Goal: Information Seeking & Learning: Learn about a topic

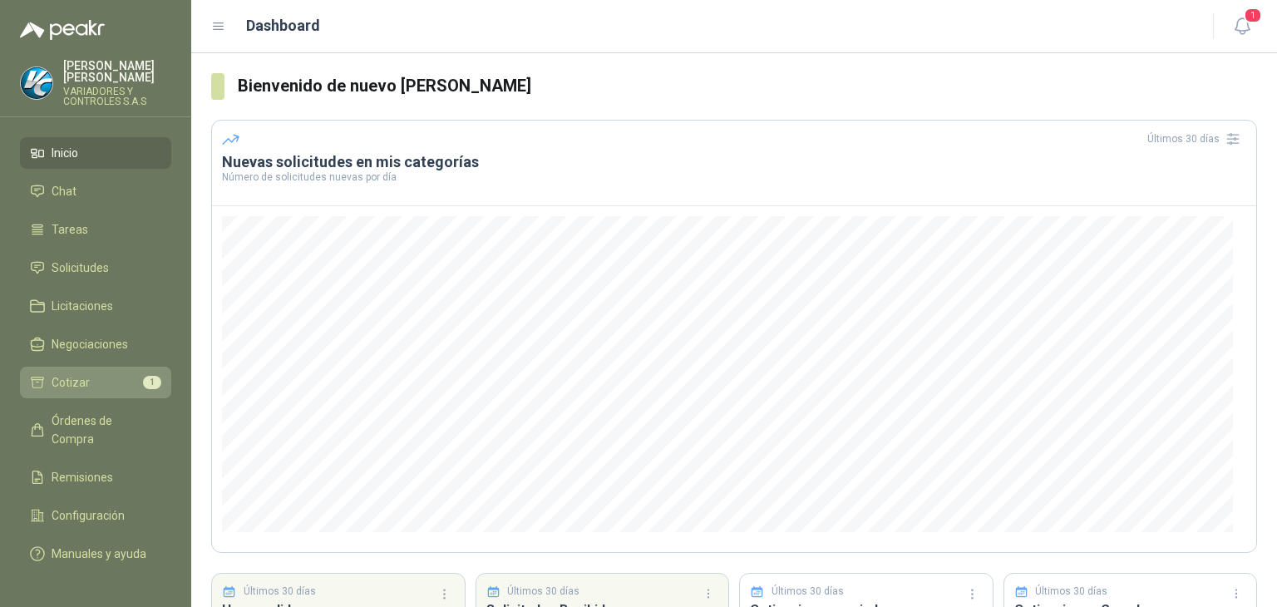
click at [57, 373] on span "Cotizar" at bounding box center [71, 382] width 38 height 18
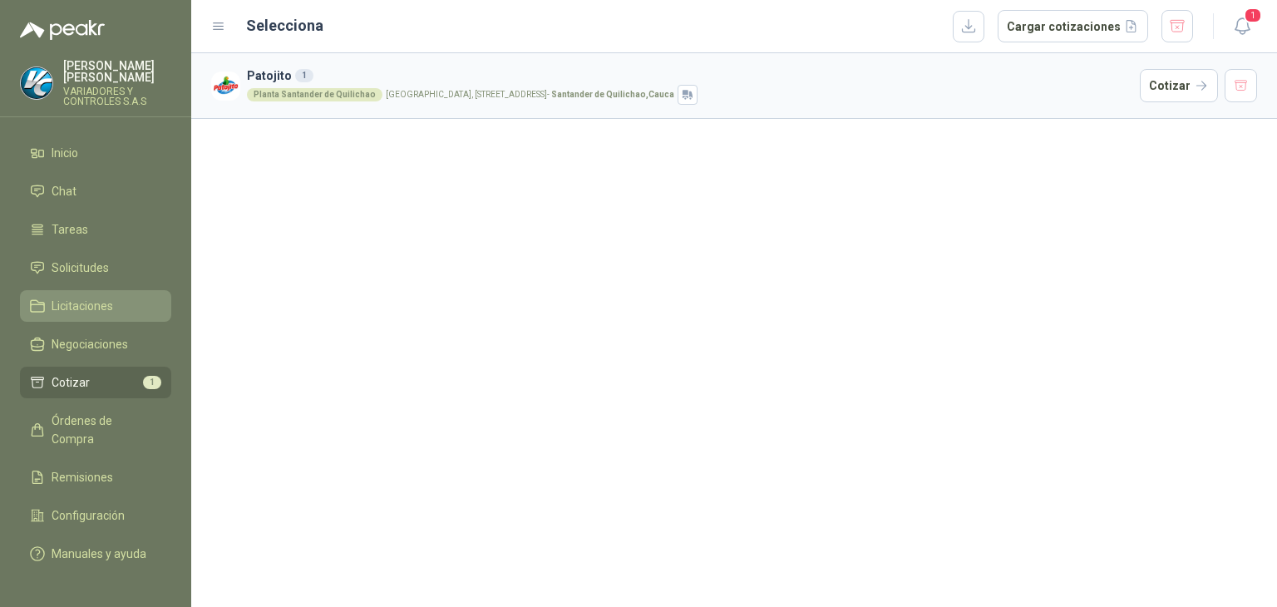
click at [103, 297] on span "Licitaciones" at bounding box center [82, 306] width 61 height 18
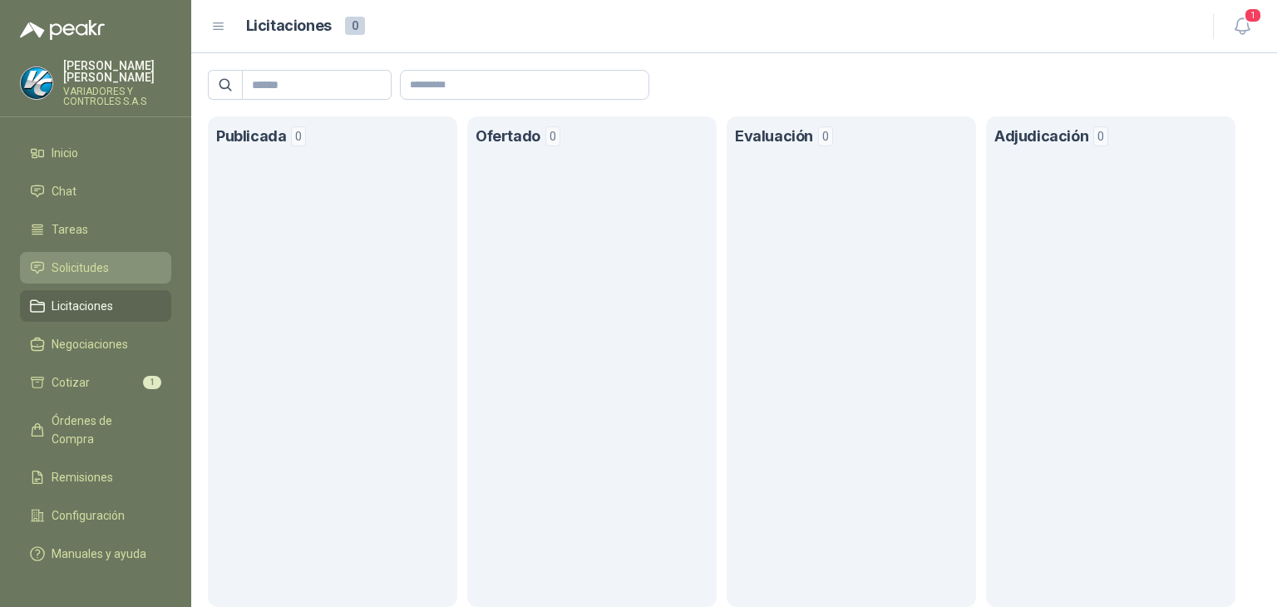
click at [66, 265] on link "Solicitudes" at bounding box center [95, 268] width 151 height 32
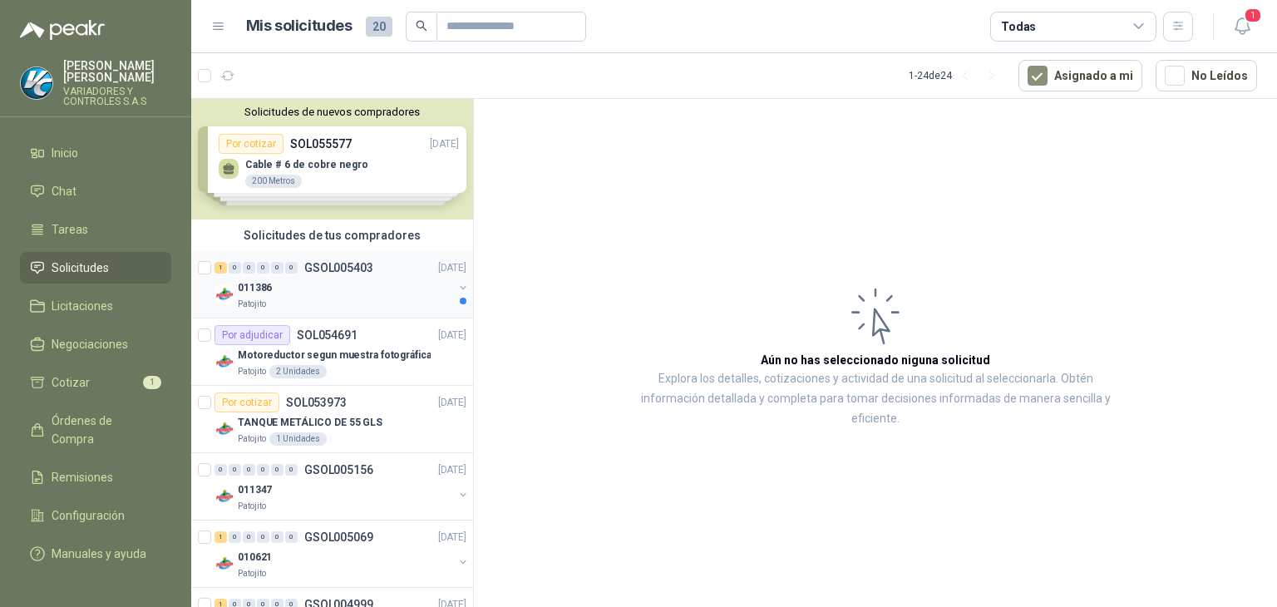
scroll to position [166, 0]
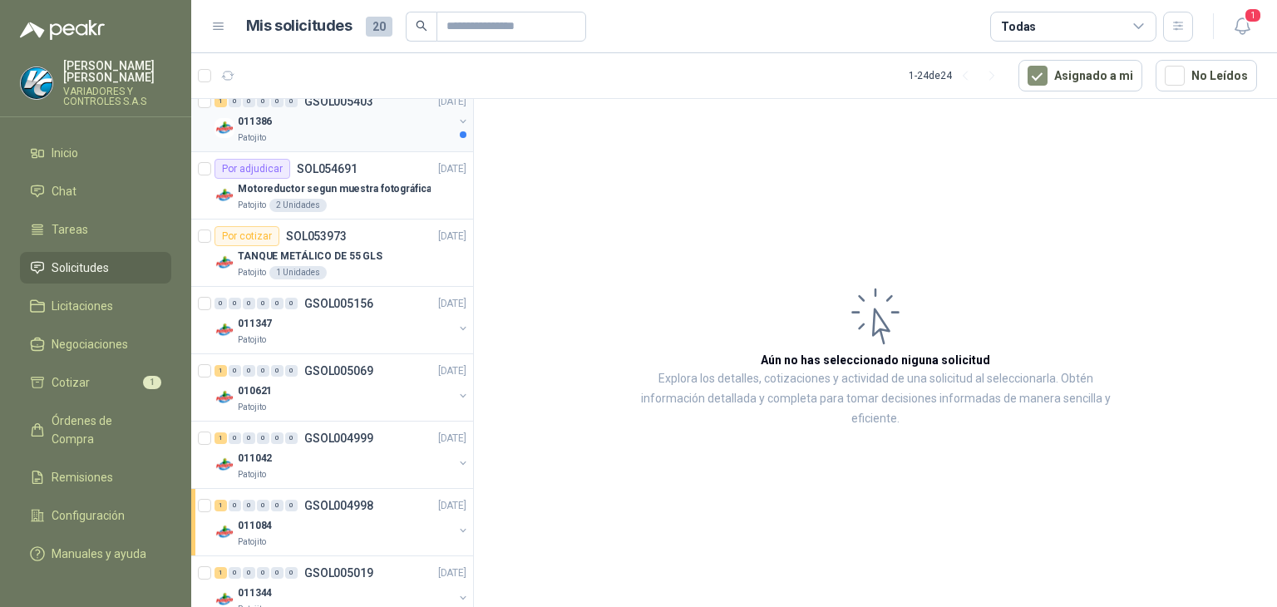
click at [391, 133] on div "Patojito" at bounding box center [345, 137] width 215 height 13
click at [406, 185] on p "Motoreductor segun muestra fotográfica" at bounding box center [334, 189] width 193 height 16
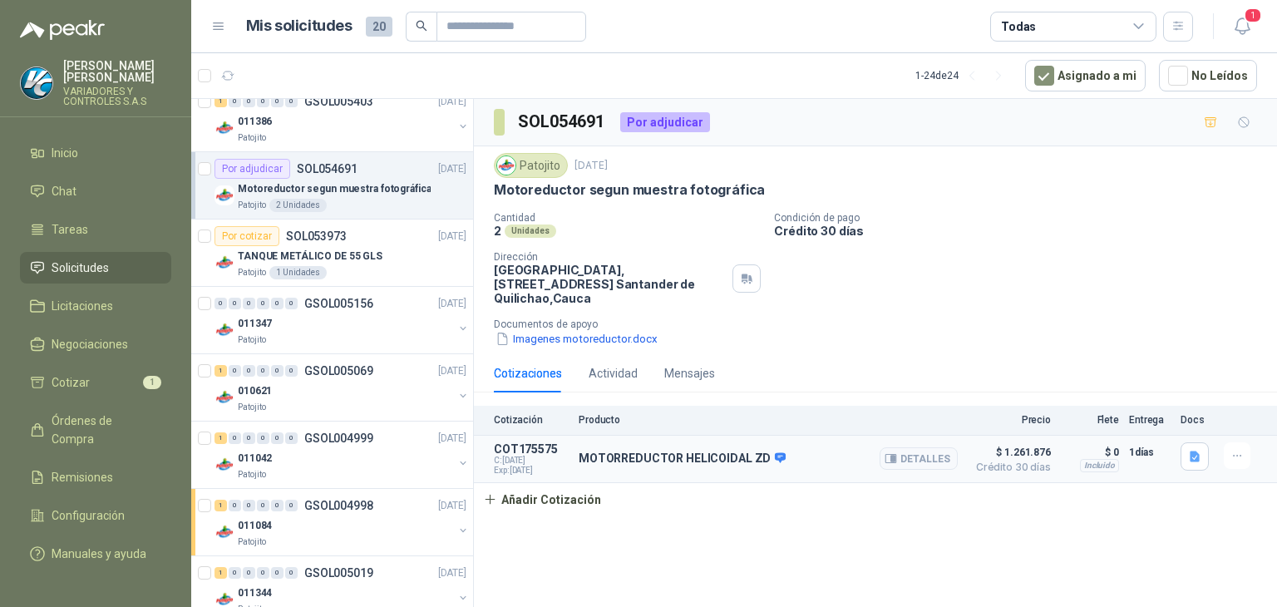
click at [604, 451] on p "MOTORREDUCTOR HELICOIDAL ZD" at bounding box center [681, 458] width 207 height 15
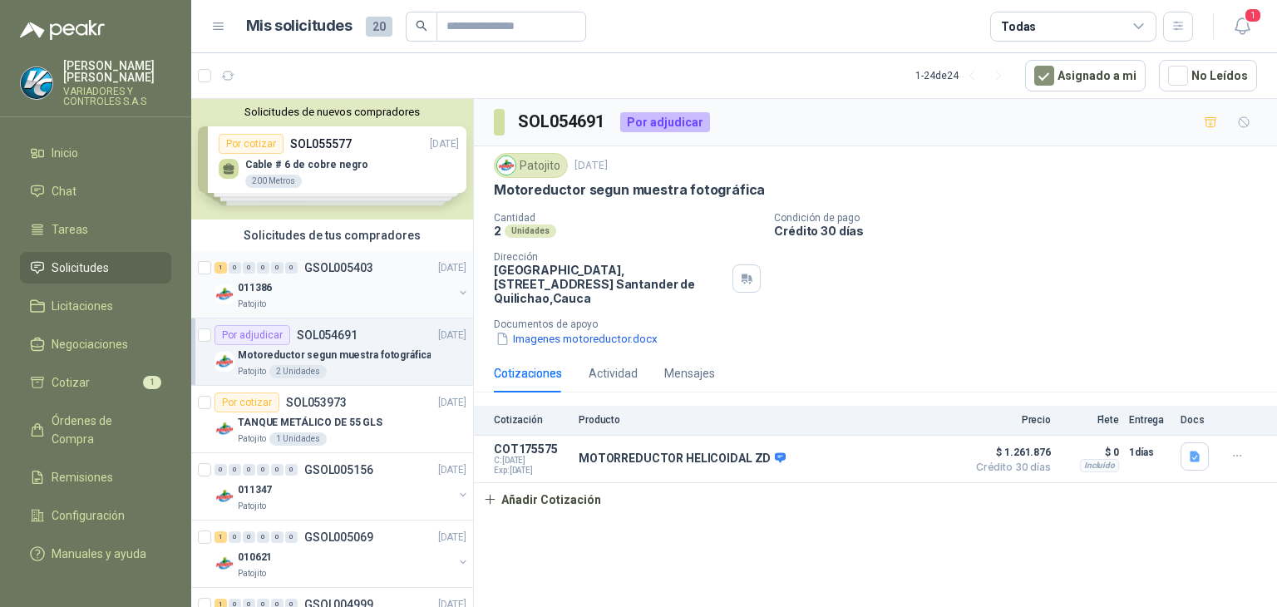
click at [316, 292] on div "011386" at bounding box center [345, 288] width 215 height 20
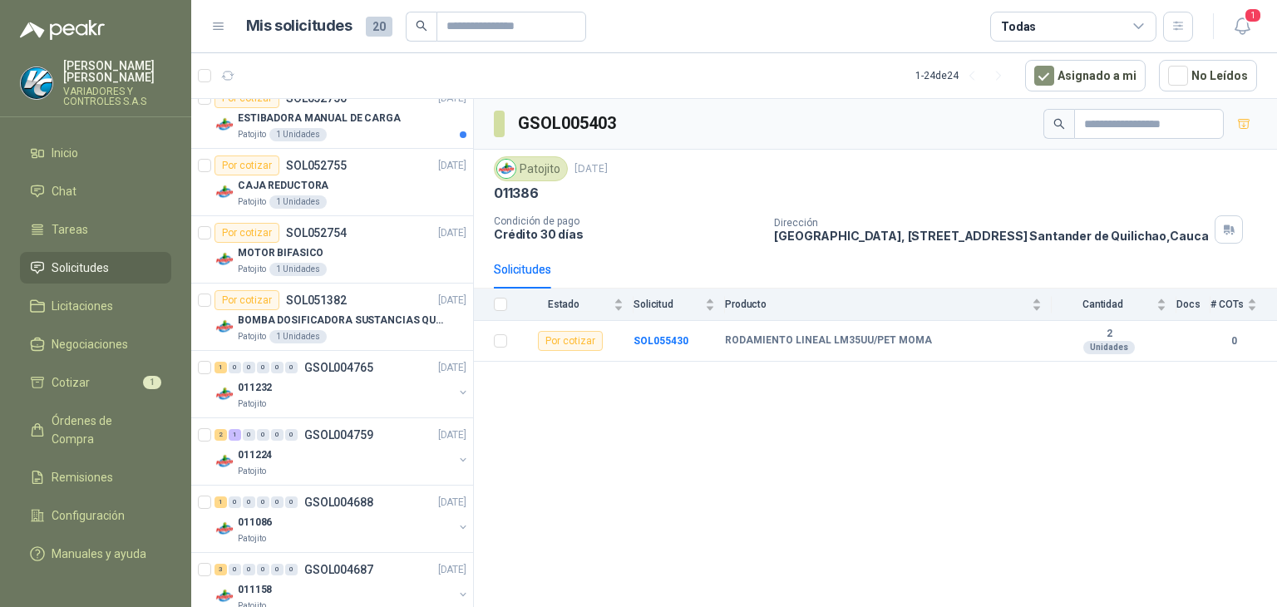
scroll to position [1273, 0]
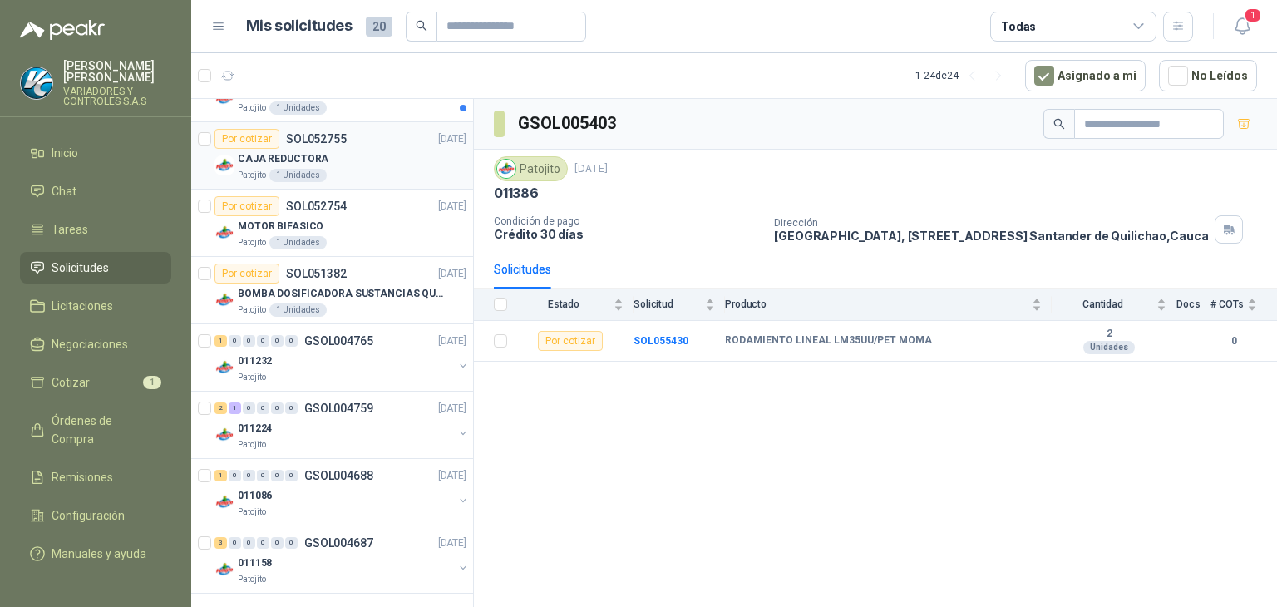
click at [356, 175] on div "Patojito 1 Unidades" at bounding box center [352, 175] width 229 height 13
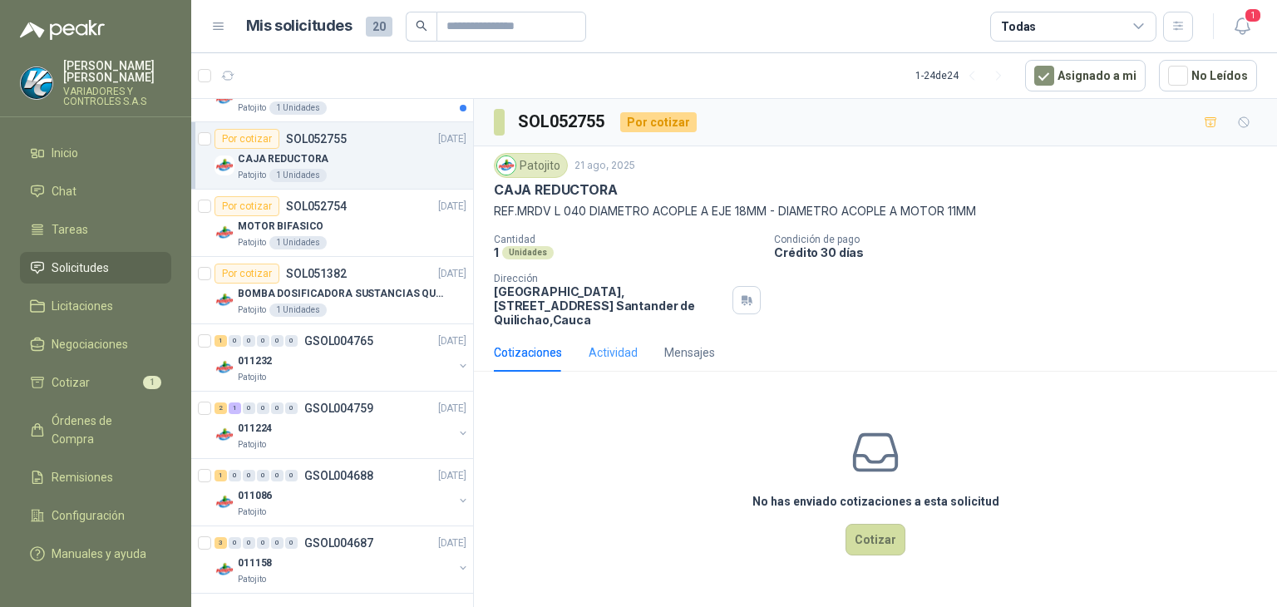
click at [602, 362] on div "Actividad" at bounding box center [612, 352] width 49 height 38
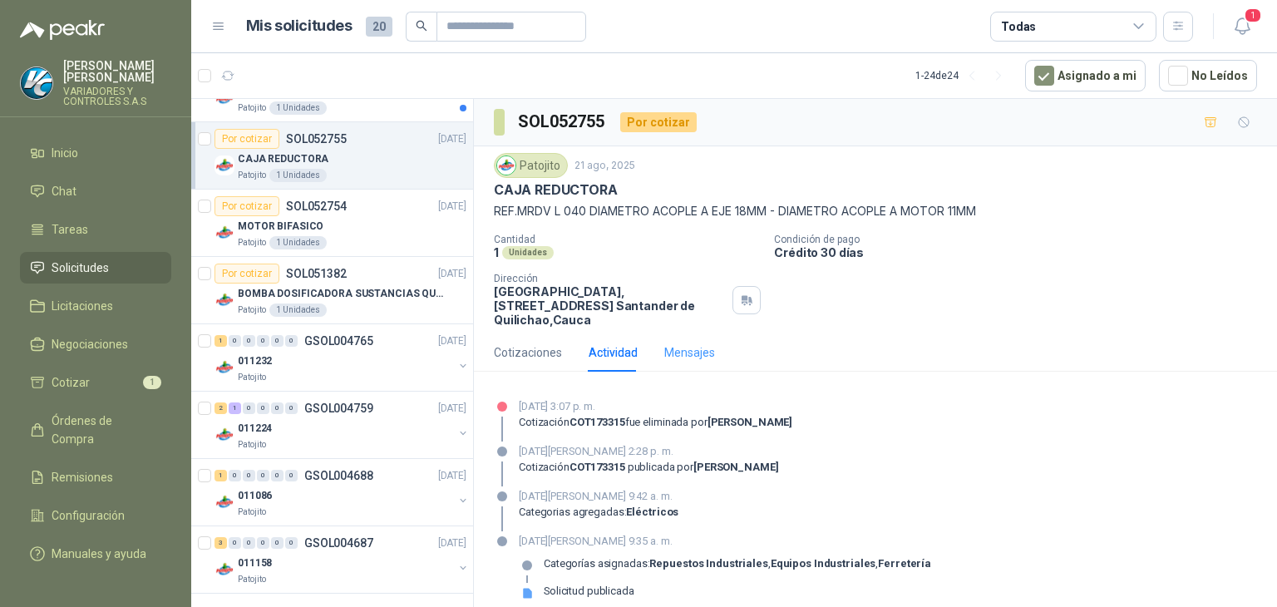
scroll to position [14, 0]
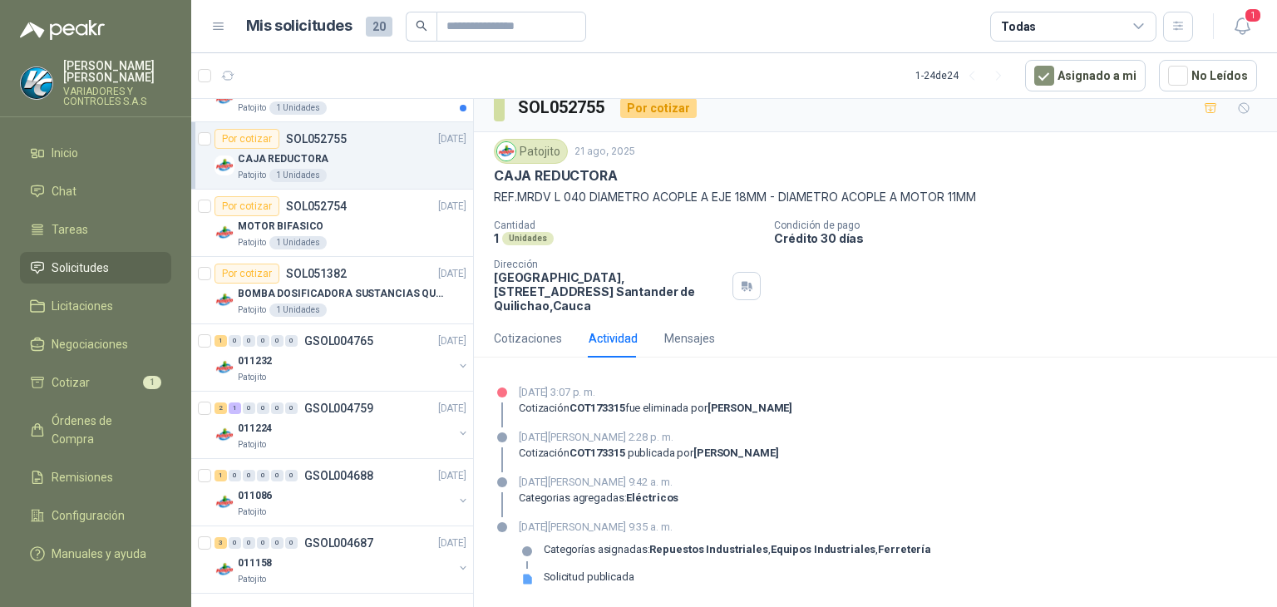
click at [611, 577] on div "Solicitud publicada" at bounding box center [589, 576] width 91 height 13
click at [697, 329] on div "Mensajes" at bounding box center [689, 338] width 51 height 18
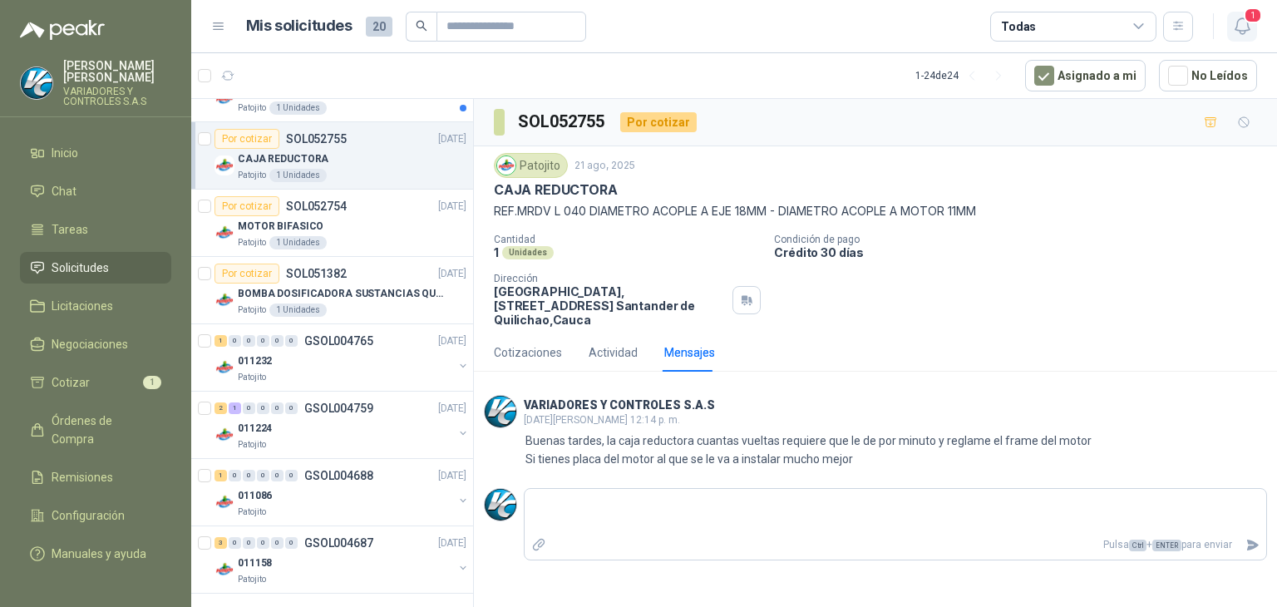
click at [1247, 22] on span "1" at bounding box center [1252, 15] width 18 height 16
